Goal: Task Accomplishment & Management: Manage account settings

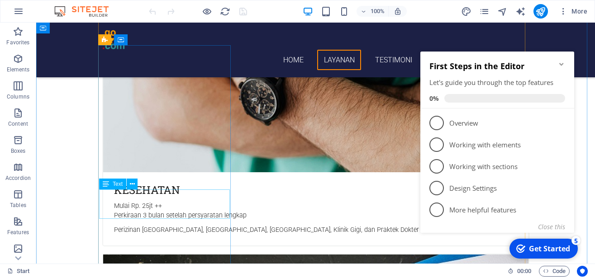
scroll to position [492, 0]
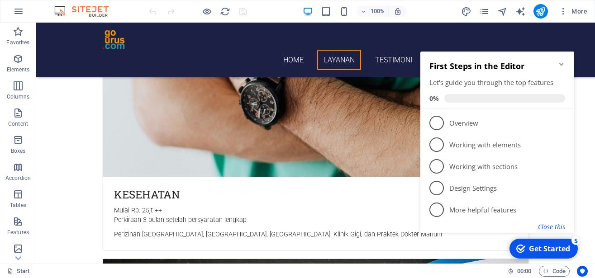
click at [544, 227] on button "Close this" at bounding box center [551, 226] width 27 height 9
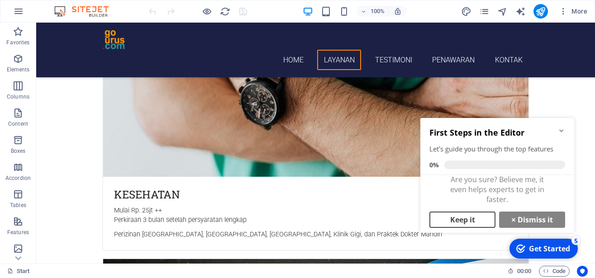
scroll to position [7, 0]
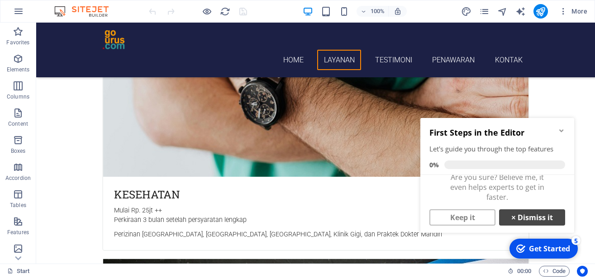
click at [519, 218] on link "× Dismiss it" at bounding box center [532, 217] width 66 height 16
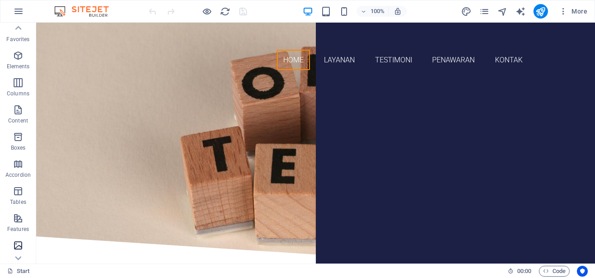
scroll to position [0, 0]
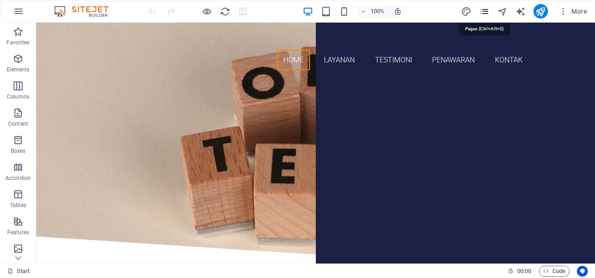
click at [481, 12] on icon "pages" at bounding box center [484, 11] width 10 height 10
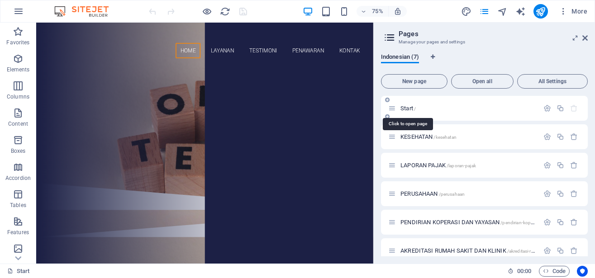
click at [408, 108] on span "Start /" at bounding box center [407, 108] width 15 height 7
click at [405, 108] on span "Start /" at bounding box center [407, 108] width 15 height 7
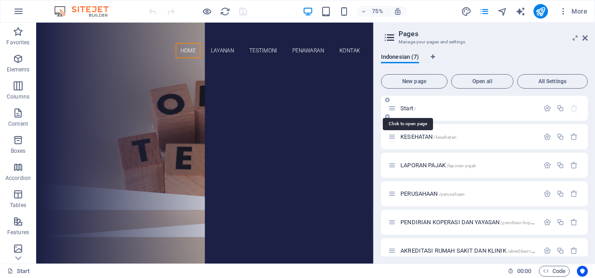
click at [405, 108] on span "Start /" at bounding box center [407, 108] width 15 height 7
click at [546, 83] on span "All Settings" at bounding box center [552, 81] width 62 height 5
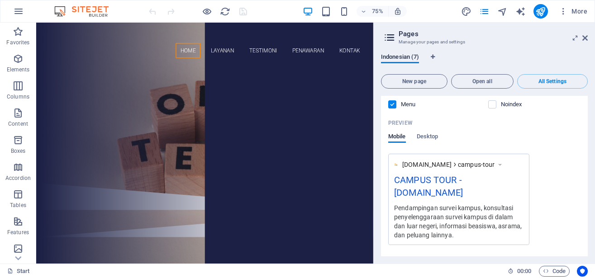
scroll to position [2643, 0]
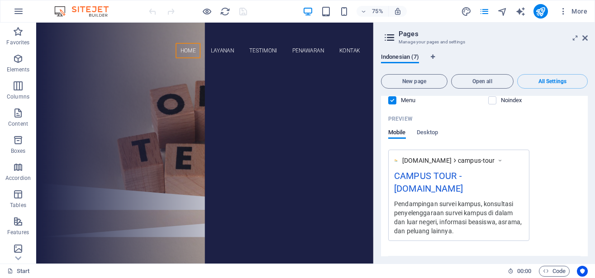
click at [485, 262] on span "More Settings" at bounding box center [477, 265] width 33 height 6
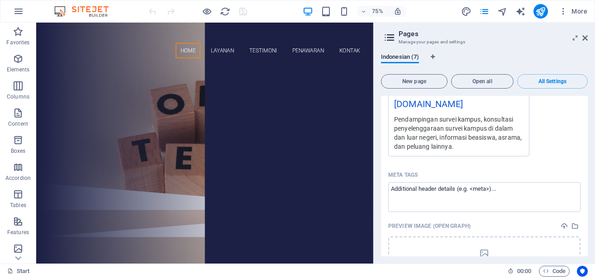
scroll to position [2773, 0]
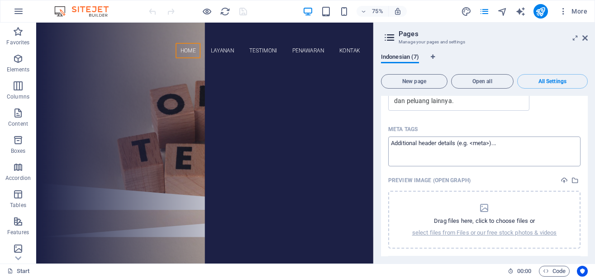
click at [433, 137] on textarea "Meta tags ​" at bounding box center [484, 151] width 192 height 29
paste textarea "<!-- Google tag (gtag.js) --> <script async src="[URL][DOMAIN_NAME]"> </script>…"
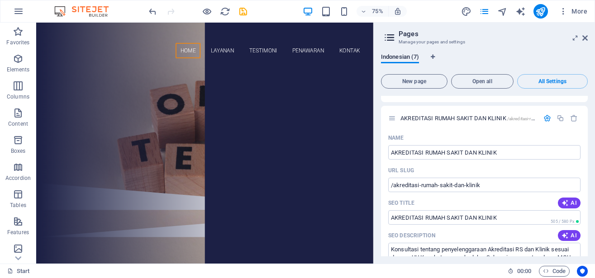
scroll to position [2333, 0]
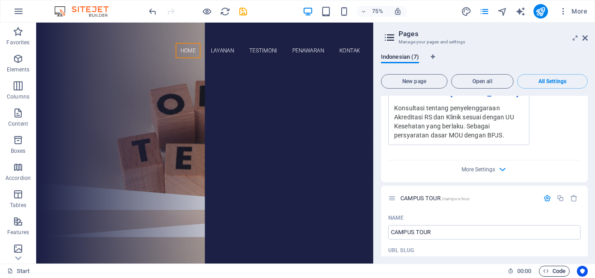
click at [547, 270] on body "[DOMAIN_NAME] Start Favorites Elements Columns Content Boxes Accordion Tables F…" at bounding box center [297, 139] width 595 height 278
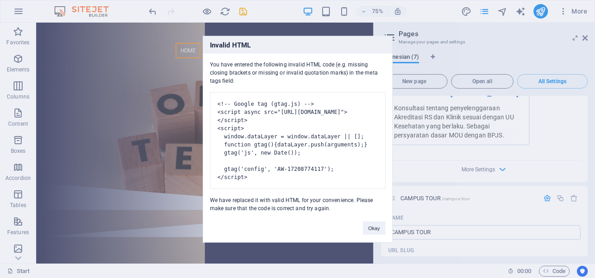
click at [286, 154] on pre "<!-- Google tag (gtag.js) --> <script async src="[URL][DOMAIN_NAME]"> </script>…" at bounding box center [297, 140] width 175 height 97
click at [288, 136] on pre "<!-- Google tag (gtag.js) --> <script async src="[URL][DOMAIN_NAME]"> </script>…" at bounding box center [297, 140] width 175 height 97
drag, startPoint x: 285, startPoint y: 99, endPoint x: 242, endPoint y: 176, distance: 88.9
click at [242, 176] on pre "<!-- Google tag (gtag.js) --> <script async src="[URL][DOMAIN_NAME]"> </script>…" at bounding box center [297, 140] width 175 height 97
click at [375, 235] on button "Okay" at bounding box center [374, 228] width 23 height 14
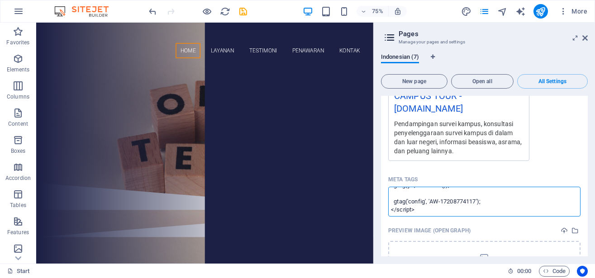
scroll to position [2773, 0]
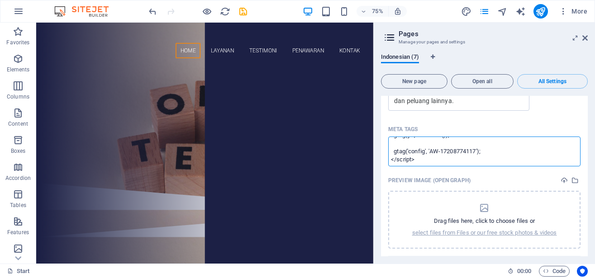
click at [497, 240] on body "[DOMAIN_NAME] Start Favorites Elements Columns Content Boxes Accordion Tables F…" at bounding box center [297, 139] width 595 height 278
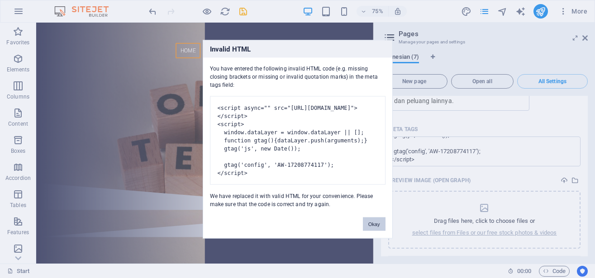
click at [374, 231] on button "Okay" at bounding box center [374, 224] width 23 height 14
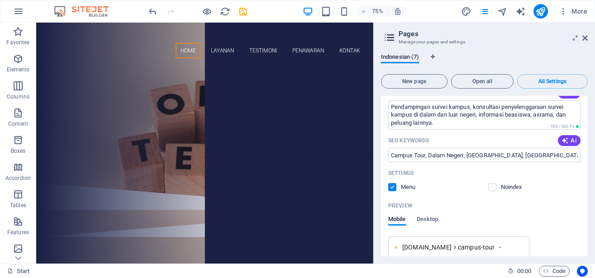
scroll to position [61, 0]
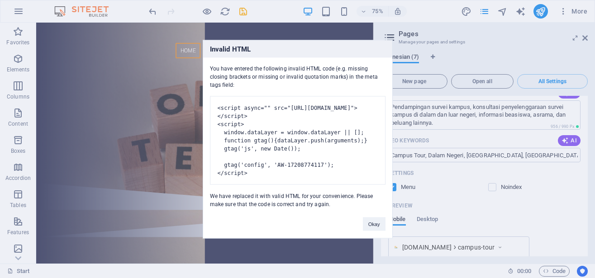
click at [317, 135] on pre "<script async="" src="[URL][DOMAIN_NAME]"> </script> <script> window.dataLayer …" at bounding box center [297, 140] width 175 height 89
click at [284, 138] on pre "<script async="" src="[URL][DOMAIN_NAME]"> </script> <script> window.dataLayer …" at bounding box center [297, 140] width 175 height 89
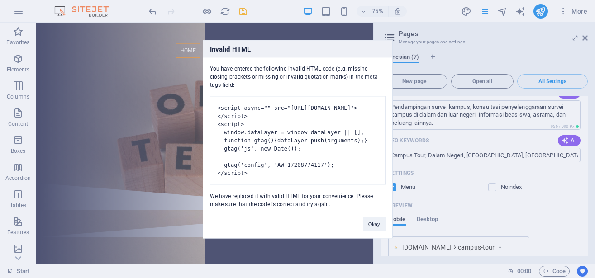
click at [284, 138] on pre "<script async="" src="[URL][DOMAIN_NAME]"> </script> <script> window.dataLayer …" at bounding box center [297, 140] width 175 height 89
click at [268, 114] on pre "<script async="" src="[URL][DOMAIN_NAME]"> </script> <script> window.dataLayer …" at bounding box center [297, 140] width 175 height 89
drag, startPoint x: 211, startPoint y: 180, endPoint x: 219, endPoint y: 98, distance: 82.7
click at [219, 98] on pre "<script async="" src="[URL][DOMAIN_NAME]"> </script> <script> window.dataLayer …" at bounding box center [297, 140] width 175 height 89
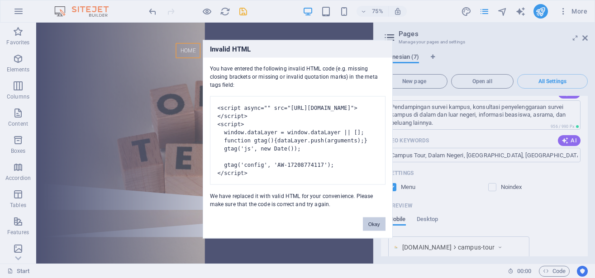
click at [368, 231] on button "Okay" at bounding box center [374, 224] width 23 height 14
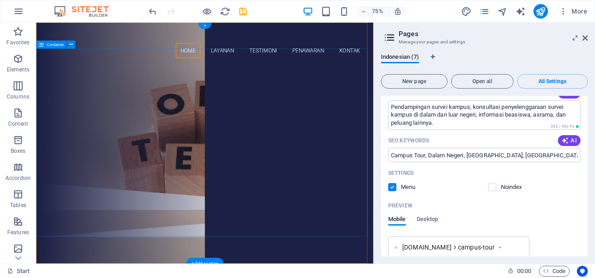
scroll to position [2723, 0]
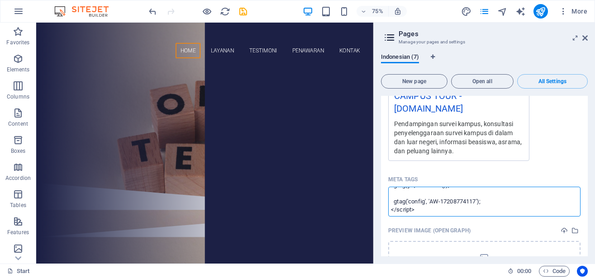
paste textarea "AW-17208774117"
type textarea "AW-17208774117"
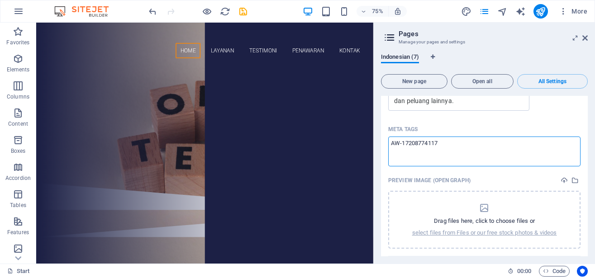
click at [555, 103] on body "[DOMAIN_NAME] Start Favorites Elements Columns Content Boxes Accordion Tables F…" at bounding box center [297, 139] width 595 height 278
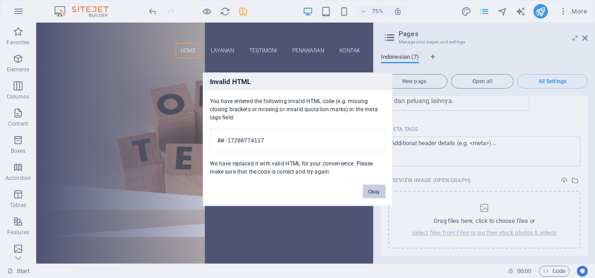
click at [374, 196] on button "Okay" at bounding box center [374, 191] width 23 height 14
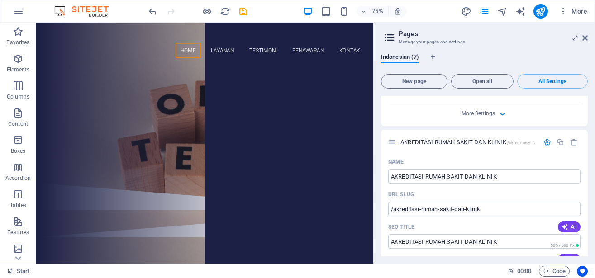
scroll to position [1796, 0]
